Goal: Information Seeking & Learning: Learn about a topic

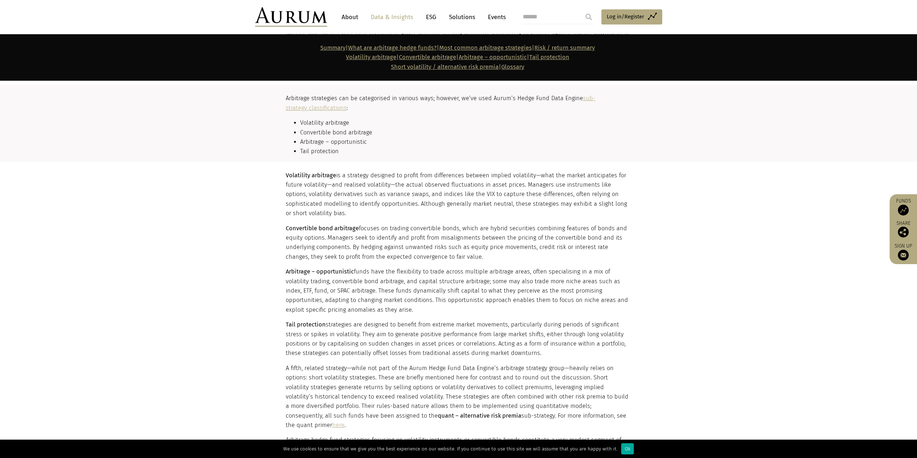
scroll to position [792, 0]
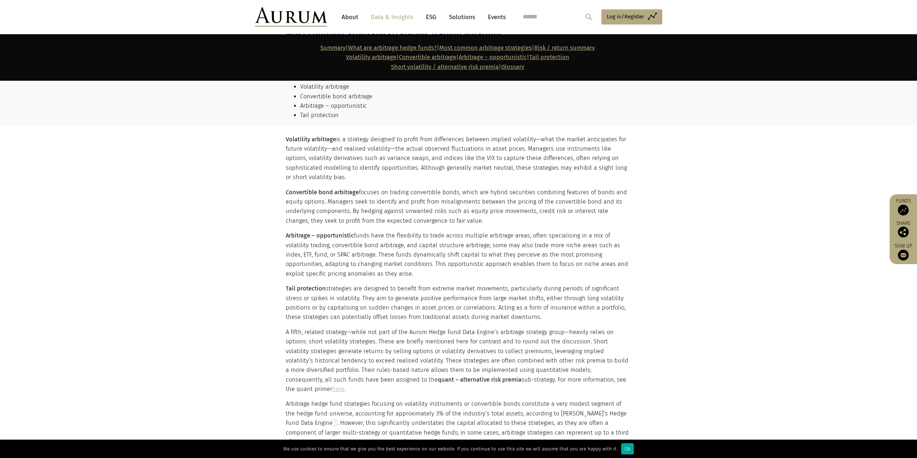
drag, startPoint x: 256, startPoint y: 196, endPoint x: 194, endPoint y: 119, distance: 99.1
drag, startPoint x: 194, startPoint y: 119, endPoint x: 141, endPoint y: 165, distance: 69.9
click at [141, 165] on section "Volatility arbitrage is a strategy designed to profit from differences between …" at bounding box center [458, 305] width 917 height 359
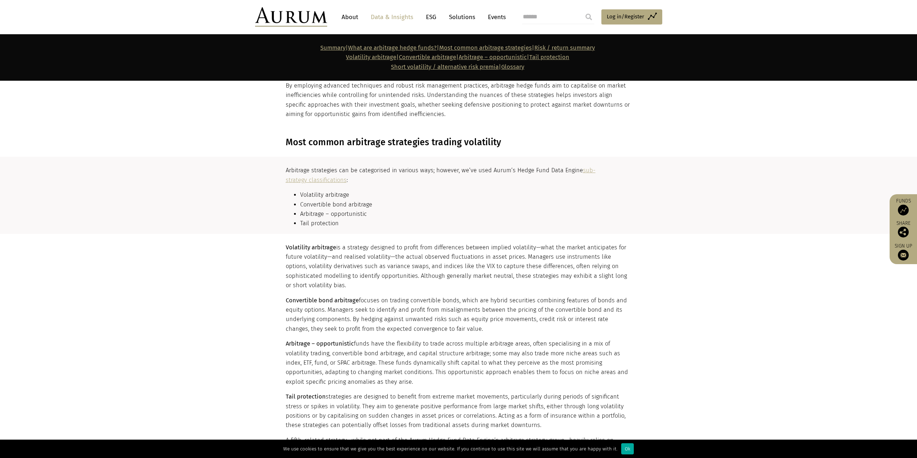
click at [304, 180] on link "sub-strategy classifications" at bounding box center [441, 175] width 310 height 16
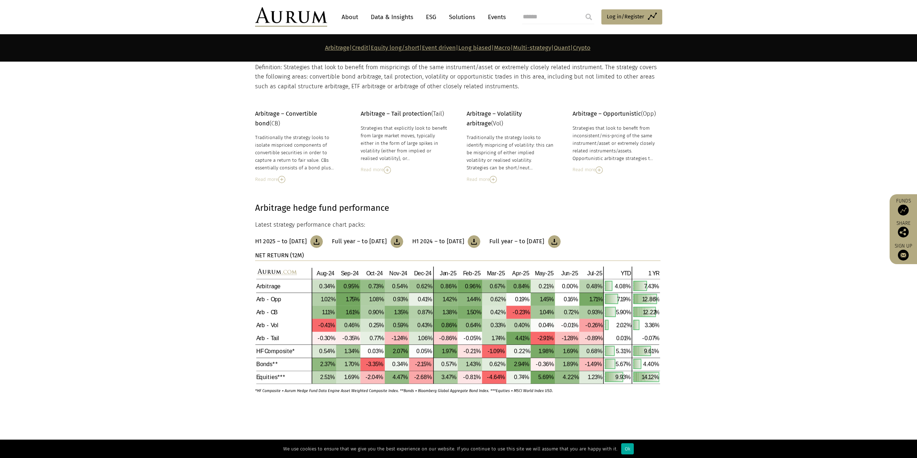
scroll to position [95, 0]
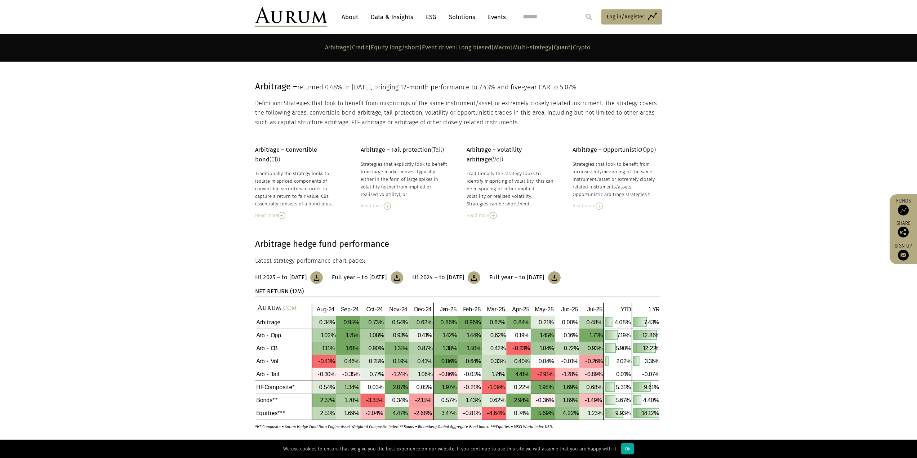
click at [279, 216] on img at bounding box center [281, 215] width 7 height 7
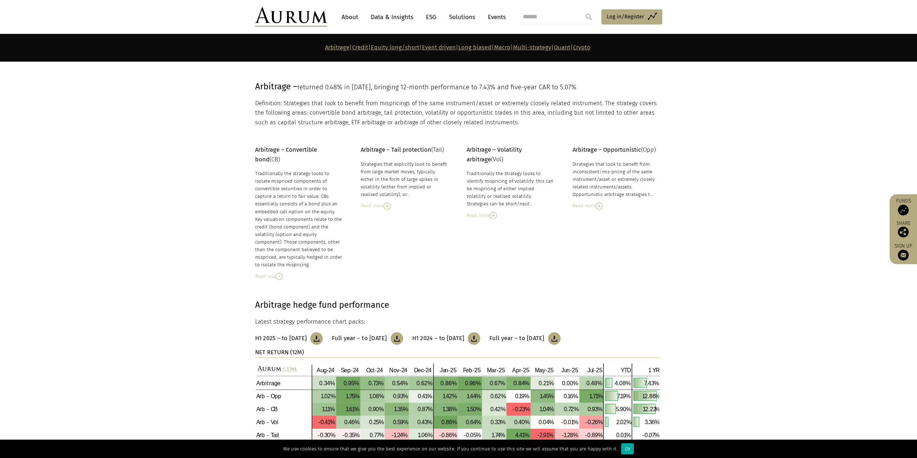
click at [392, 206] on div "Read more" at bounding box center [405, 206] width 88 height 8
click at [500, 218] on div "Read more" at bounding box center [510, 215] width 88 height 8
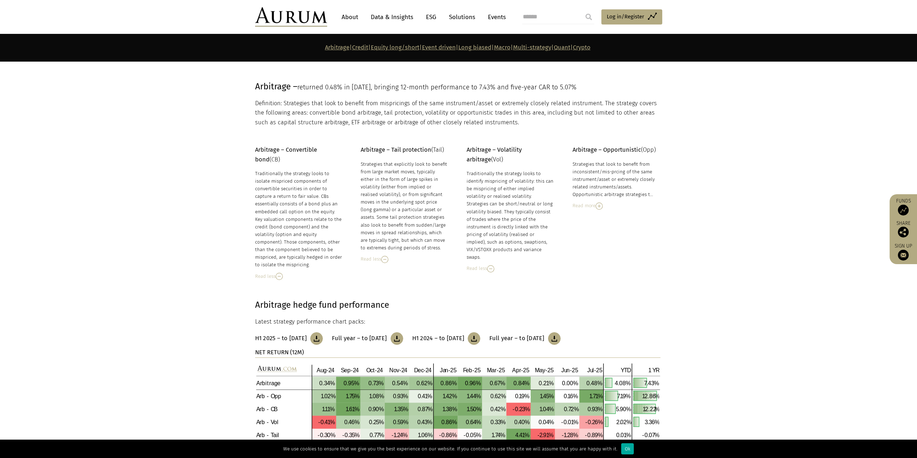
click at [604, 207] on div "Read more" at bounding box center [616, 206] width 88 height 8
